Goal: Navigation & Orientation: Go to known website

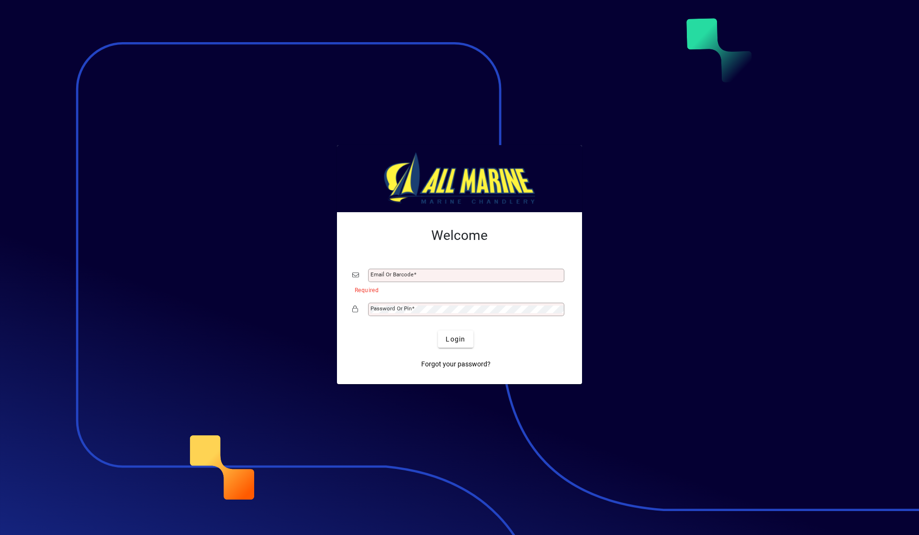
click at [689, 305] on div at bounding box center [459, 267] width 919 height 535
